Goal: Navigation & Orientation: Find specific page/section

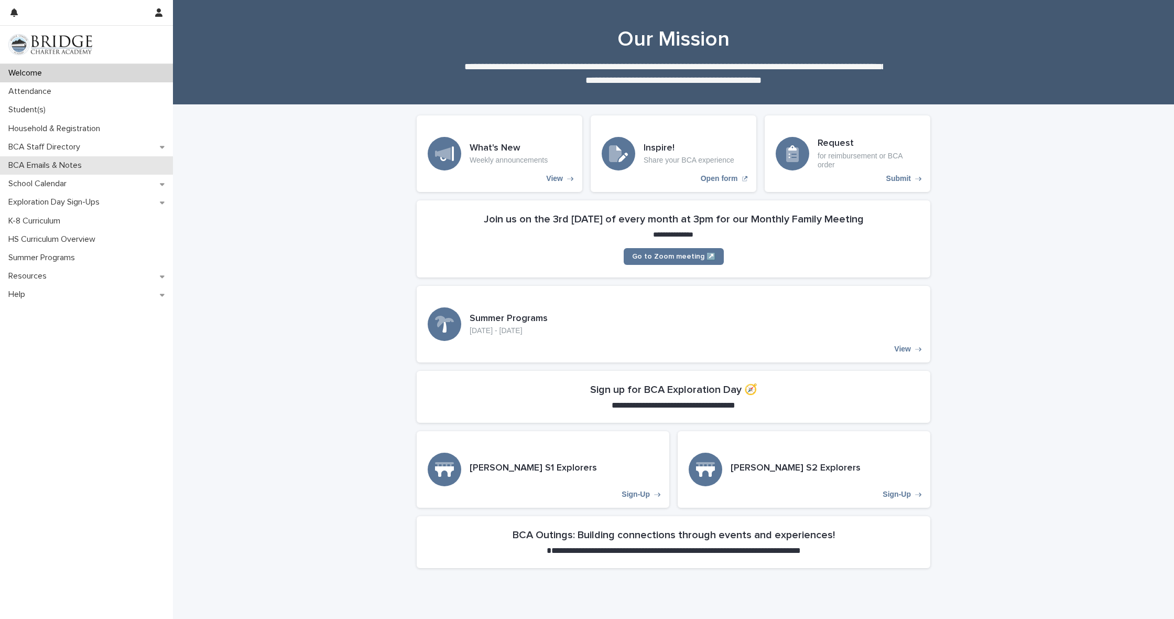
click at [51, 164] on p "BCA Emails & Notes" at bounding box center [47, 165] width 86 height 10
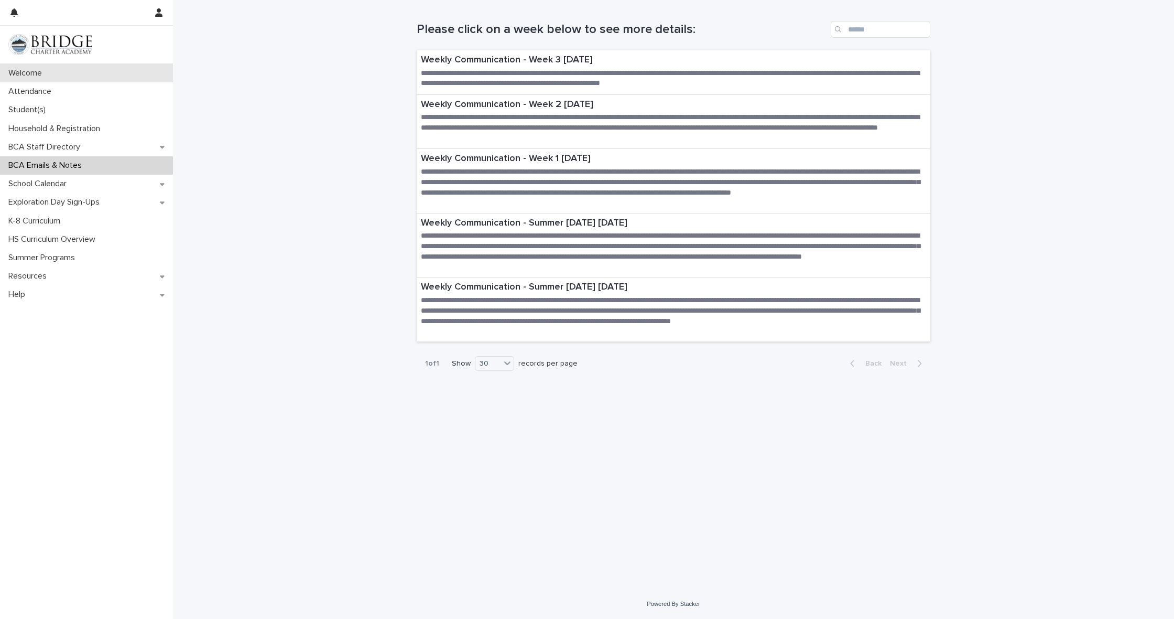
click at [35, 73] on p "Welcome" at bounding box center [27, 73] width 46 height 10
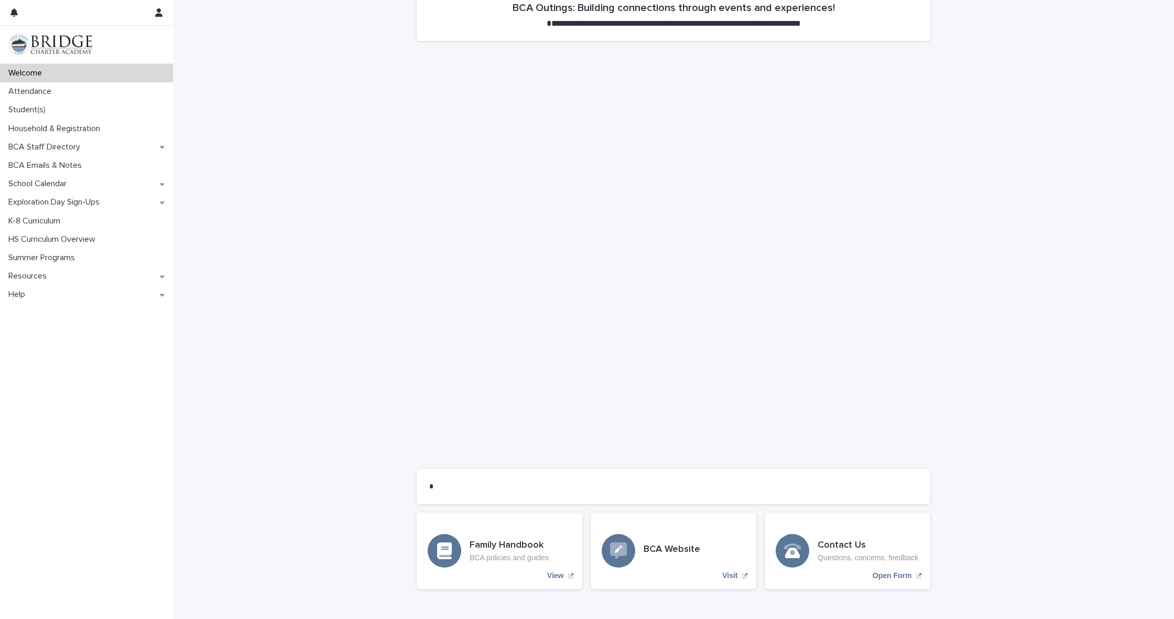
scroll to position [503, 0]
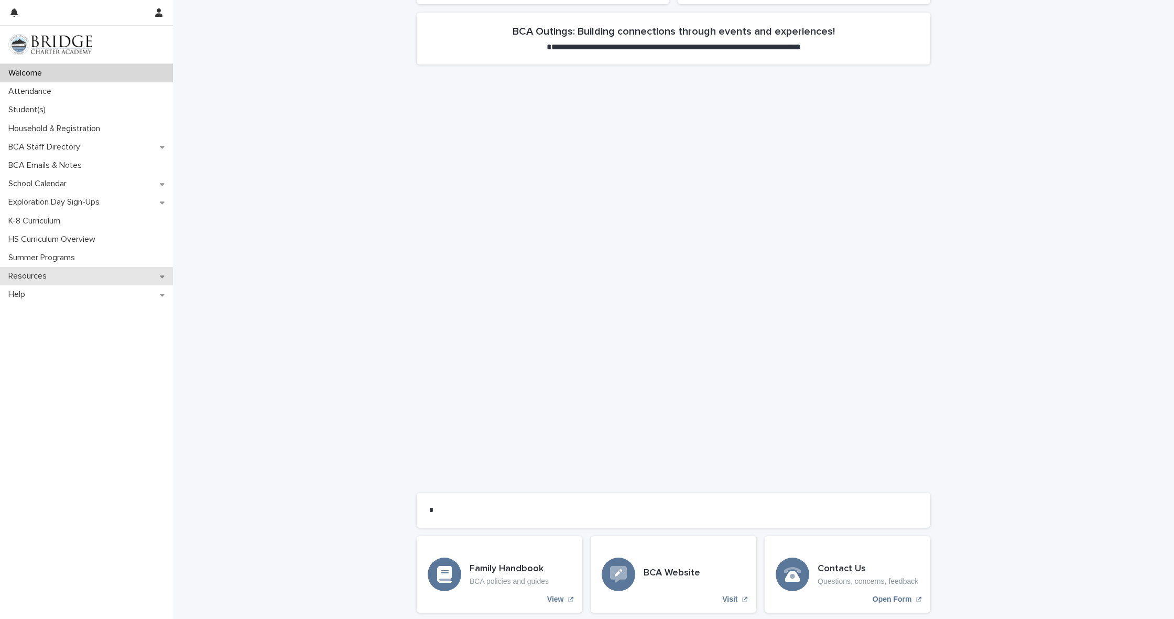
click at [38, 277] on p "Resources" at bounding box center [29, 276] width 51 height 10
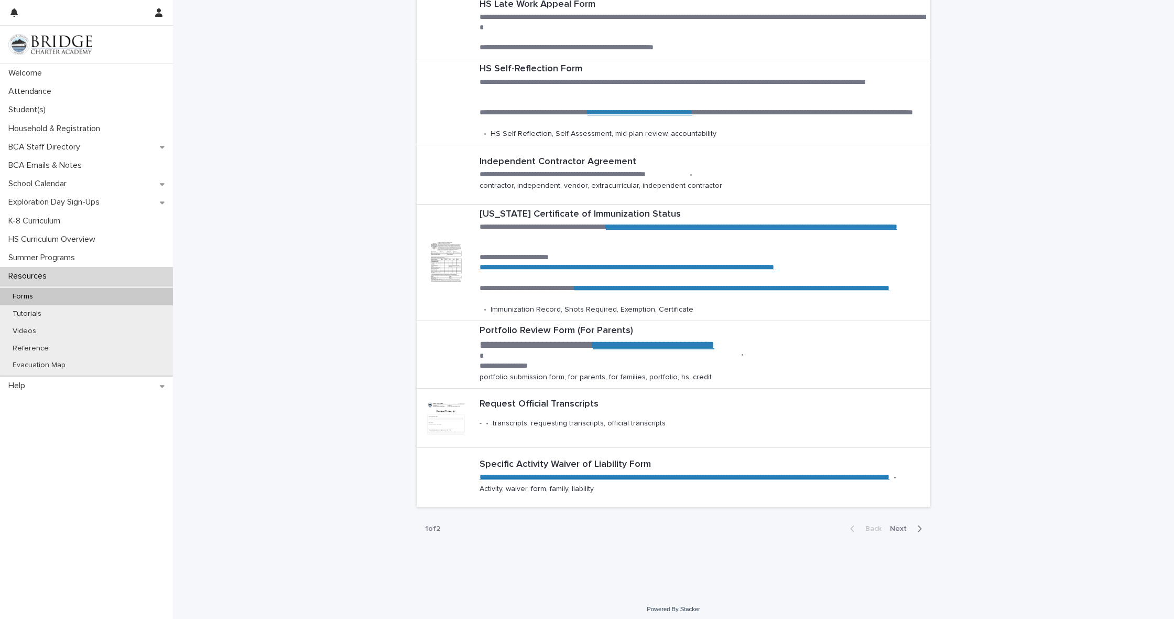
scroll to position [234, 0]
click at [898, 525] on span "Next" at bounding box center [901, 528] width 23 height 7
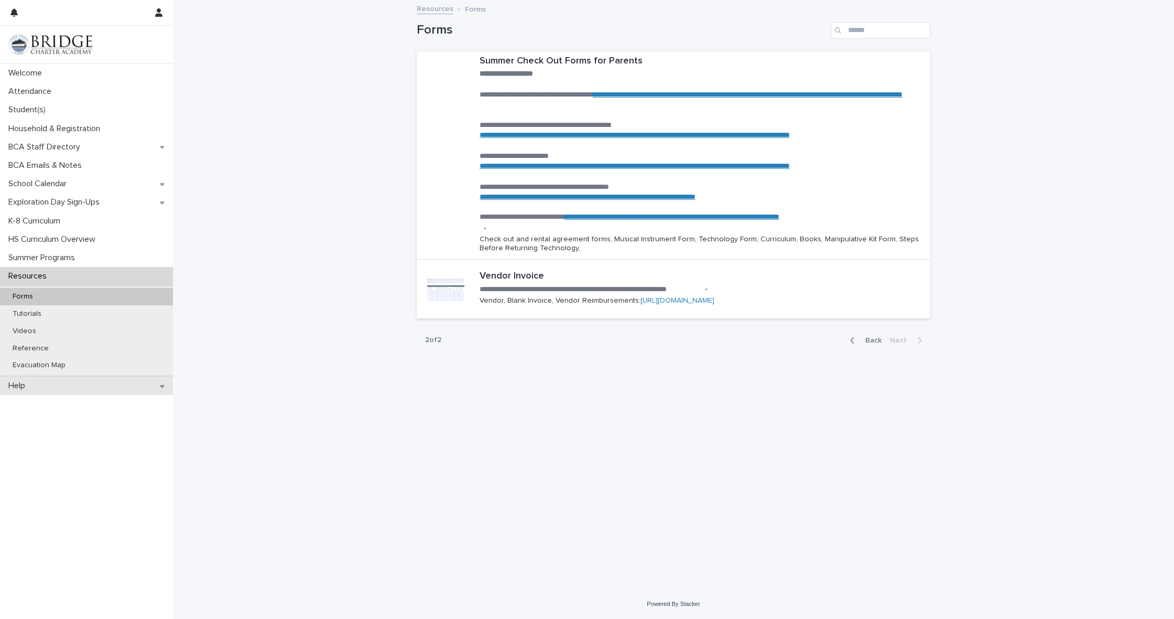
click at [34, 384] on p "Help" at bounding box center [18, 386] width 29 height 10
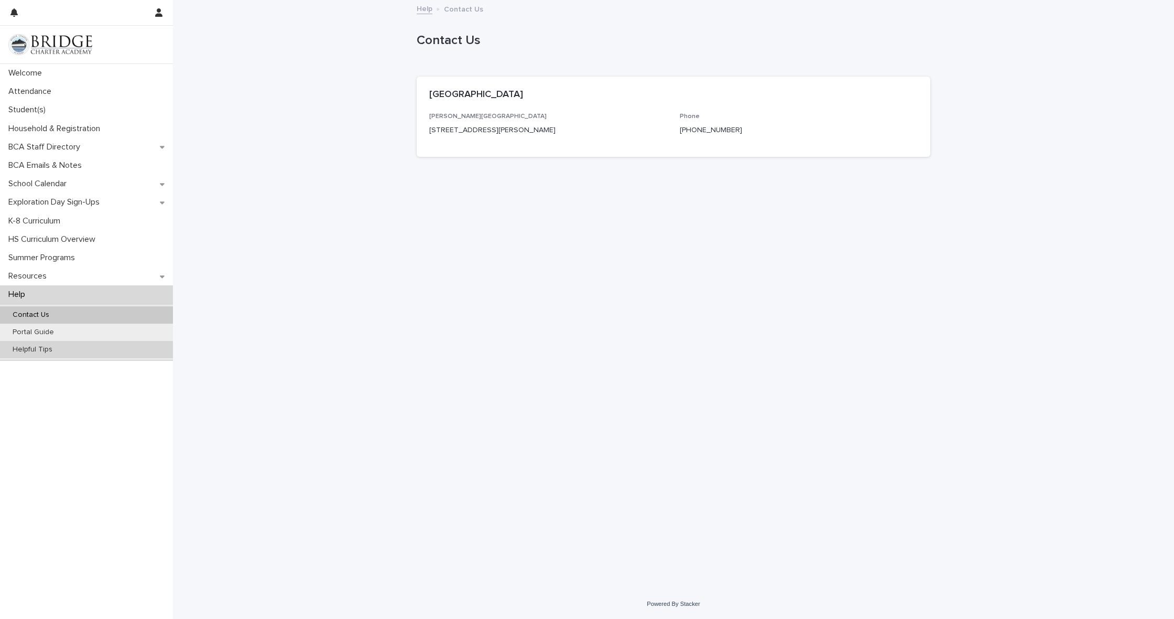
click at [34, 347] on p "Helpful Tips" at bounding box center [32, 349] width 57 height 9
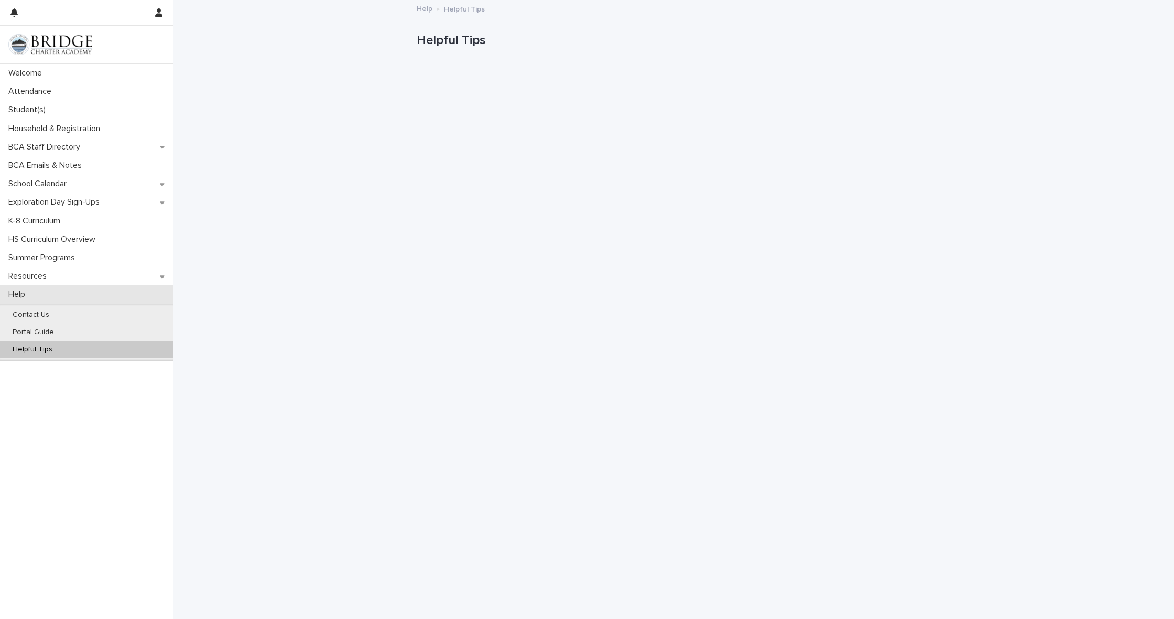
click at [18, 295] on p "Help" at bounding box center [18, 294] width 29 height 10
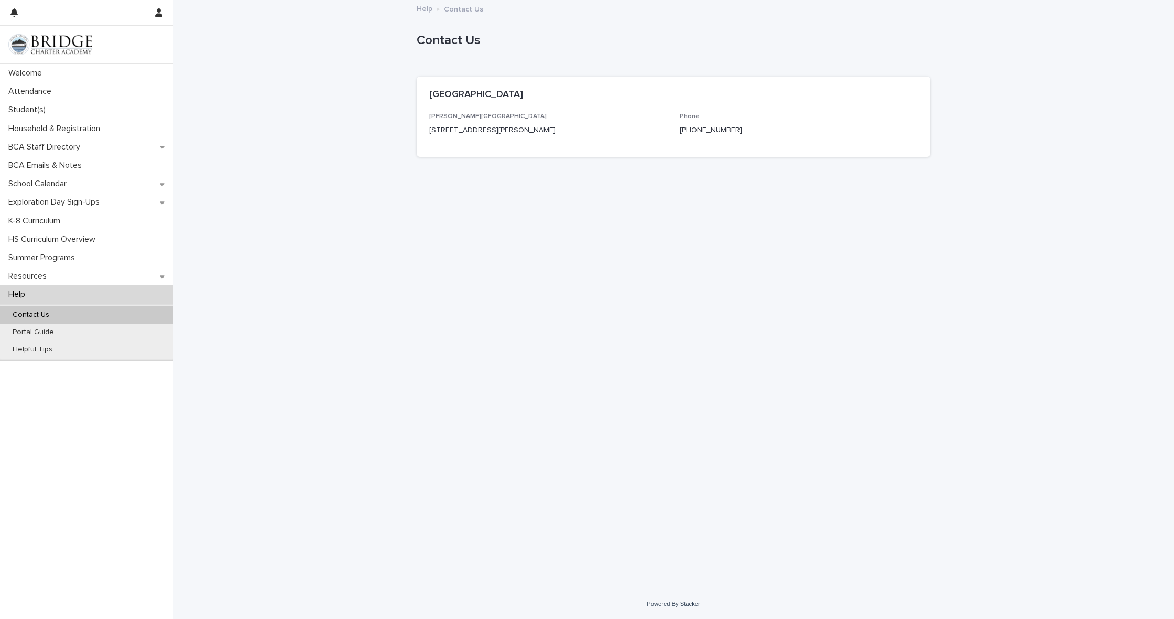
click at [20, 294] on p "Help" at bounding box center [18, 294] width 29 height 10
click at [95, 273] on div "Resources" at bounding box center [86, 276] width 173 height 18
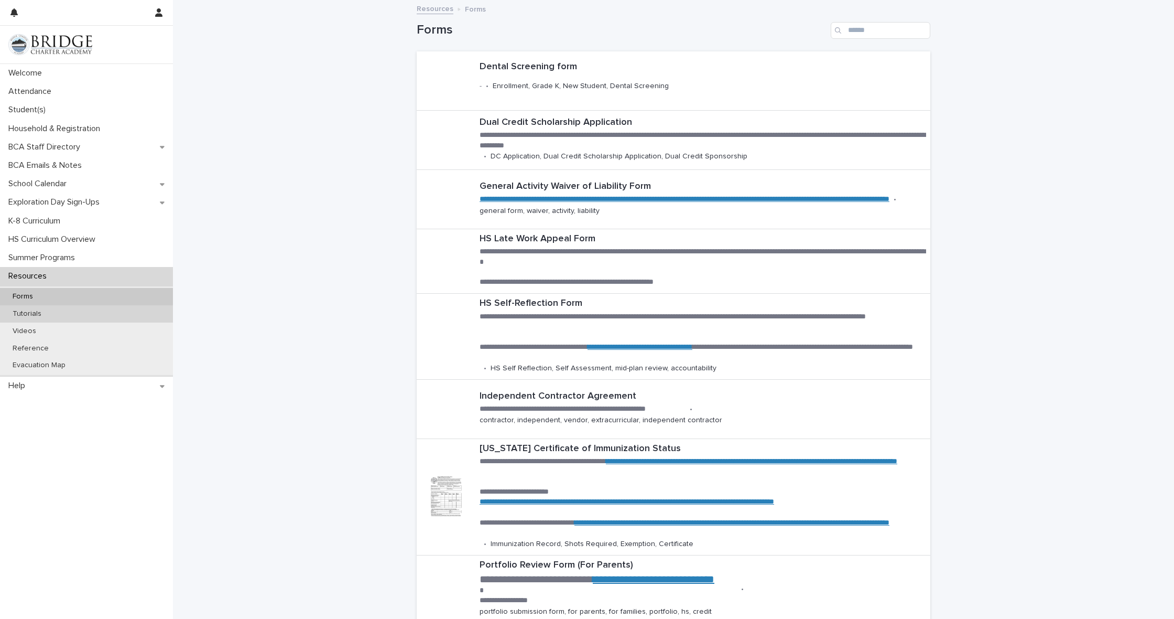
click at [44, 315] on p "Tutorials" at bounding box center [27, 313] width 46 height 9
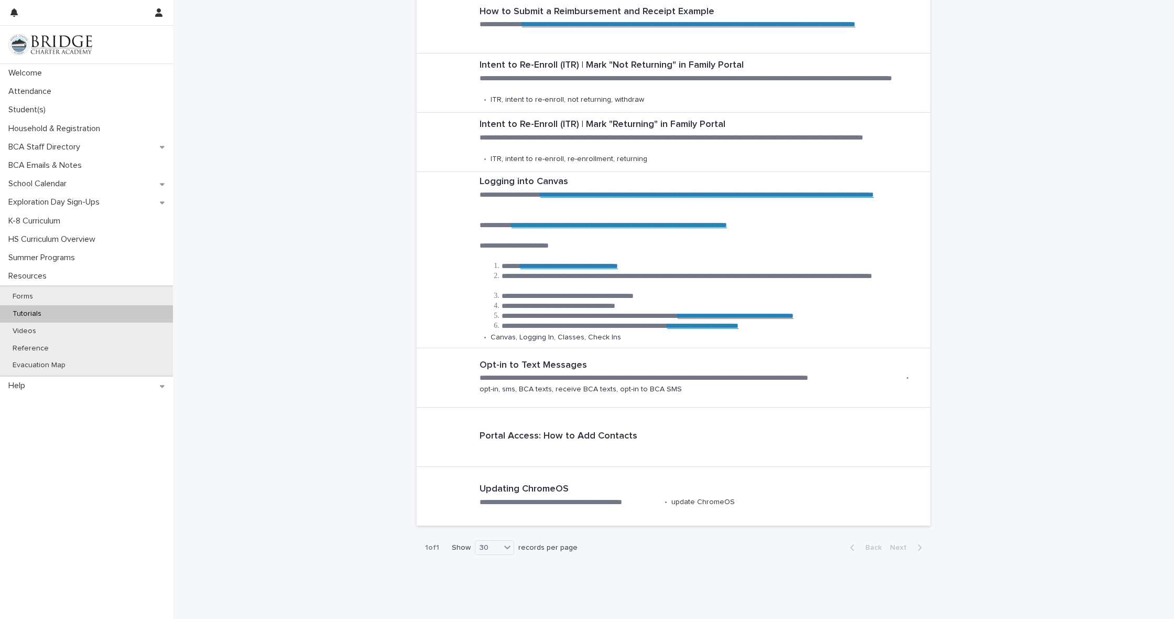
scroll to position [407, 0]
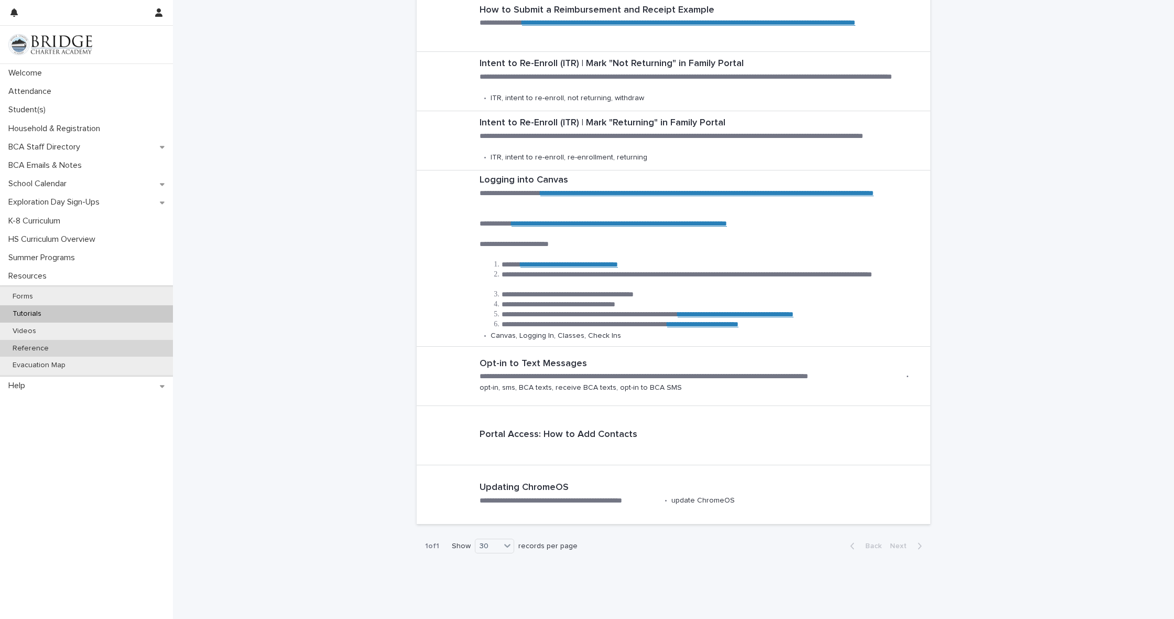
click at [52, 348] on p "Reference" at bounding box center [30, 348] width 53 height 9
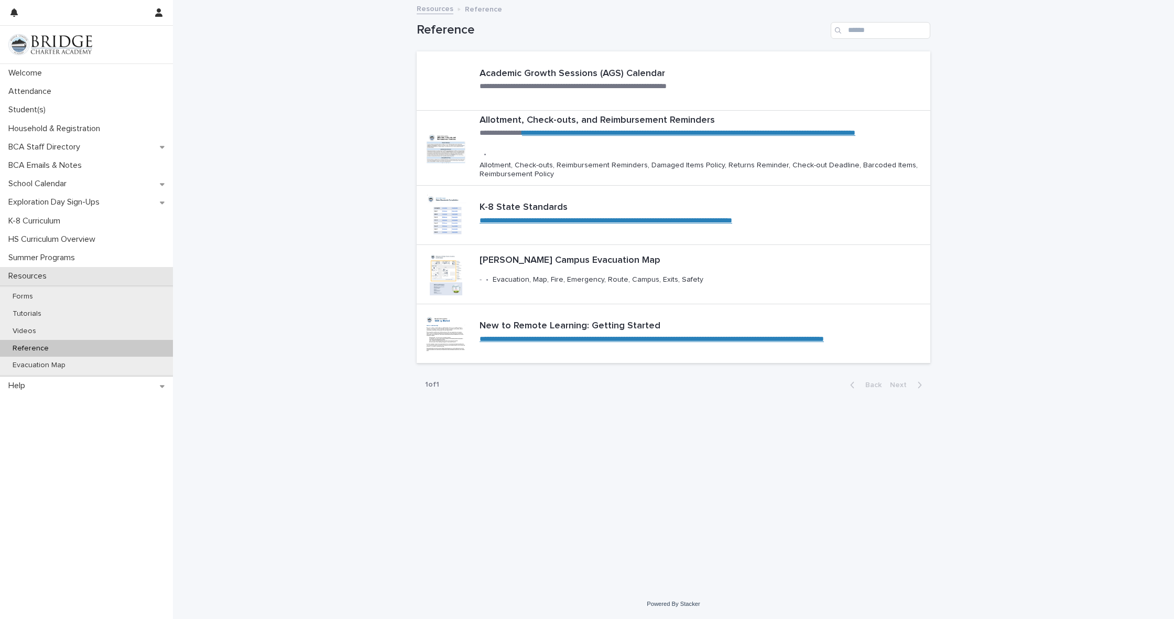
click at [40, 274] on p "Resources" at bounding box center [29, 276] width 51 height 10
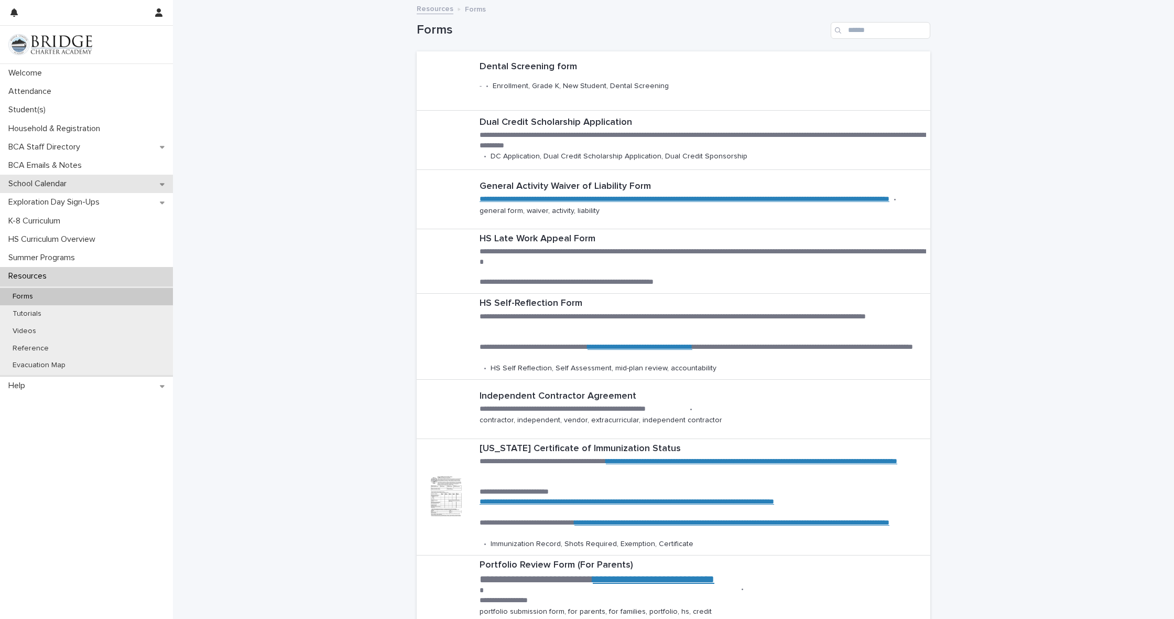
click at [49, 185] on p "School Calendar" at bounding box center [39, 184] width 71 height 10
